Goal: Task Accomplishment & Management: Use online tool/utility

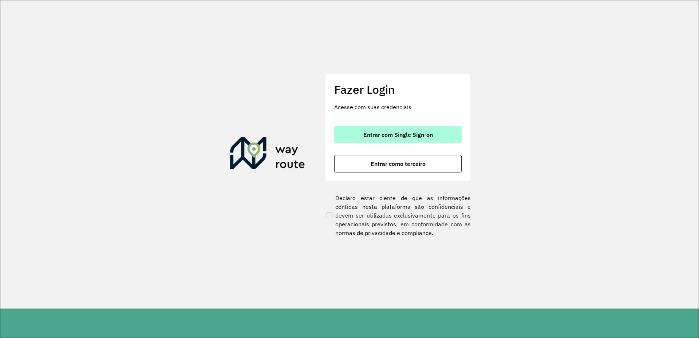
click at [422, 136] on span "Entrar com Single Sign-on" at bounding box center [397, 135] width 69 height 6
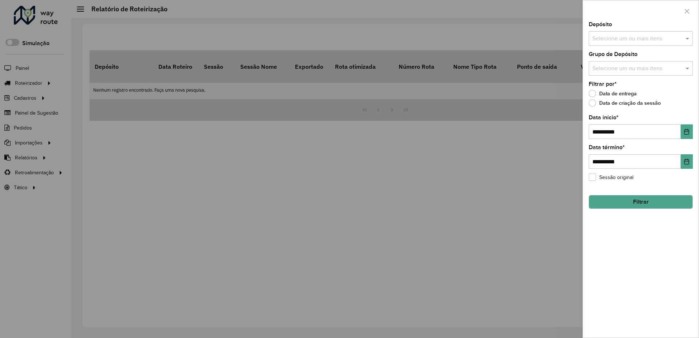
click at [95, 95] on div at bounding box center [349, 169] width 699 height 338
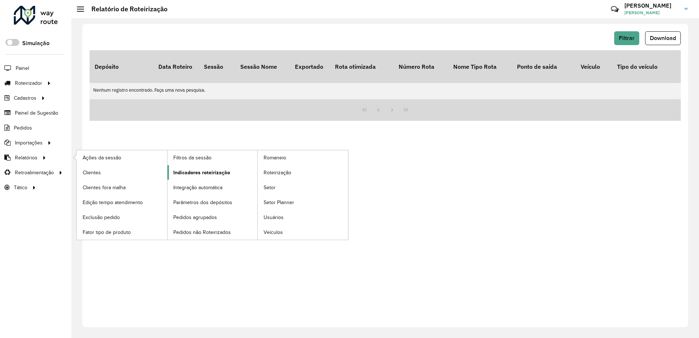
click at [187, 171] on span "Indicadores roteirização" at bounding box center [201, 173] width 57 height 8
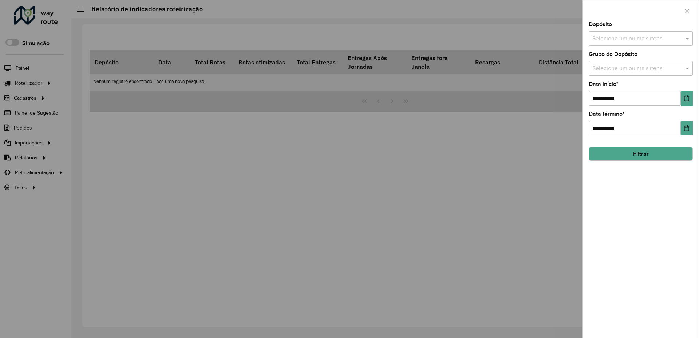
click at [637, 39] on input "text" at bounding box center [636, 39] width 93 height 9
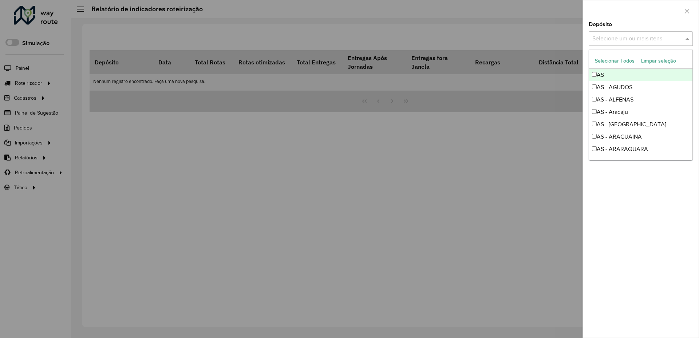
click at [665, 42] on input "text" at bounding box center [636, 39] width 93 height 9
click at [671, 42] on input "text" at bounding box center [636, 39] width 93 height 9
click at [623, 61] on button "Selecionar Todos" at bounding box center [614, 60] width 46 height 11
click at [642, 21] on div at bounding box center [640, 10] width 116 height 21
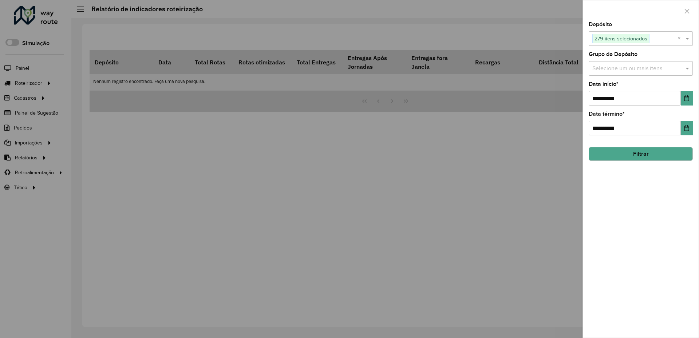
click at [631, 70] on input "text" at bounding box center [636, 68] width 93 height 9
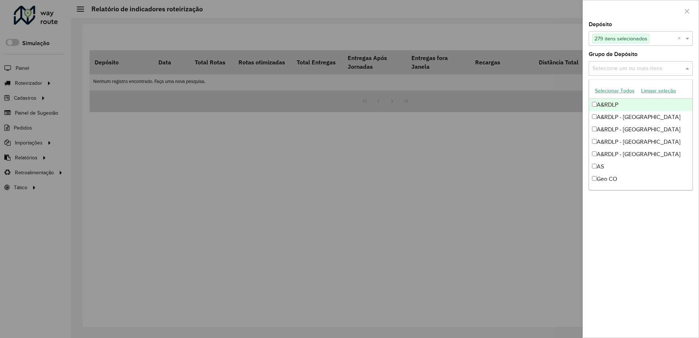
click at [608, 92] on button "Selecionar Todos" at bounding box center [614, 90] width 46 height 11
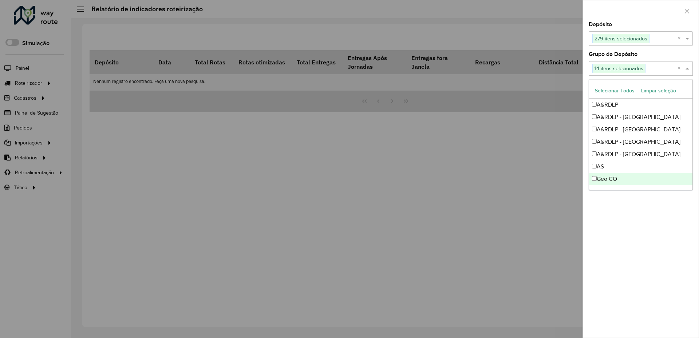
click at [650, 248] on div "**********" at bounding box center [640, 180] width 116 height 316
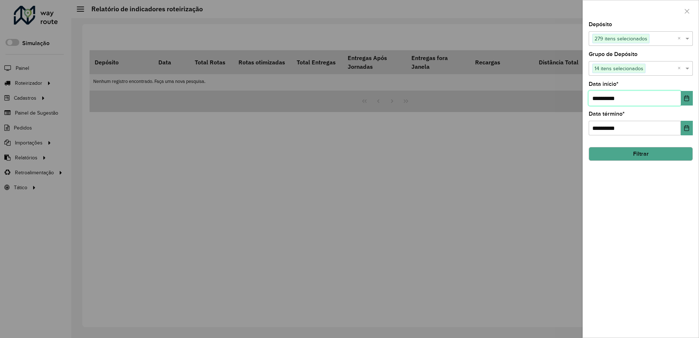
click at [638, 102] on input "**********" at bounding box center [634, 98] width 92 height 15
click at [689, 97] on button "Choose Date" at bounding box center [686, 98] width 12 height 15
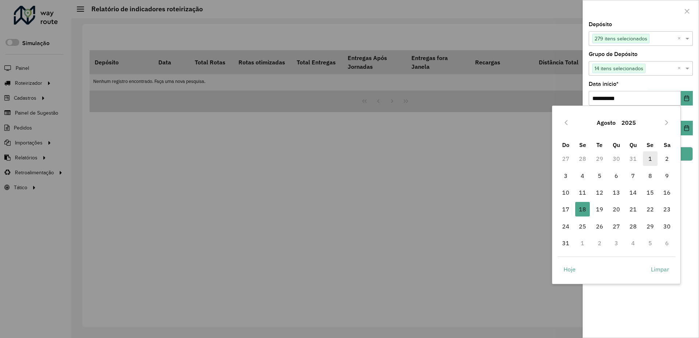
click at [648, 156] on span "1" at bounding box center [649, 158] width 15 height 15
type input "**********"
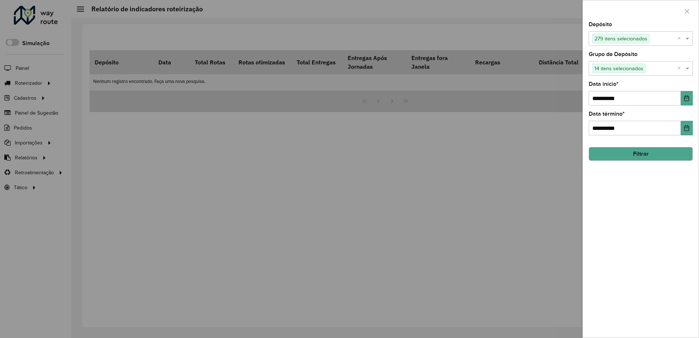
click at [639, 155] on button "Filtrar" at bounding box center [640, 154] width 104 height 14
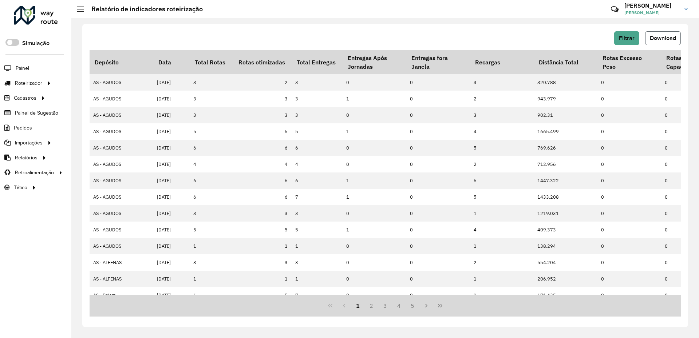
click at [655, 40] on span "Download" at bounding box center [662, 38] width 26 height 6
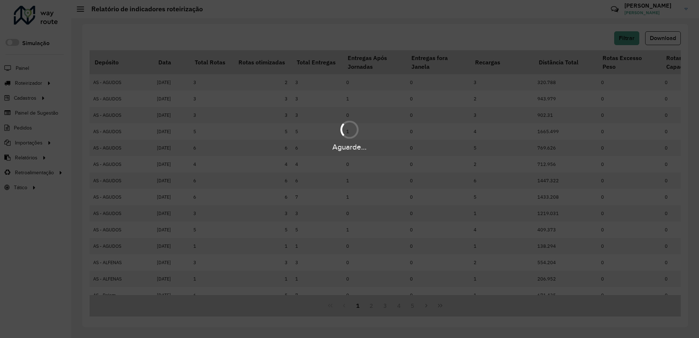
click at [324, 163] on div "Aguarde..." at bounding box center [349, 169] width 699 height 338
